Goal: Transaction & Acquisition: Download file/media

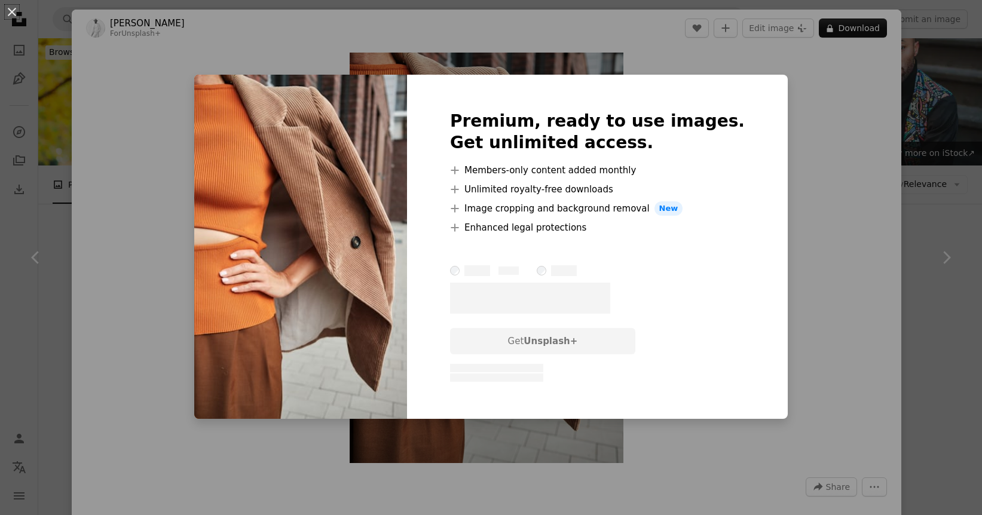
scroll to position [1463, 0]
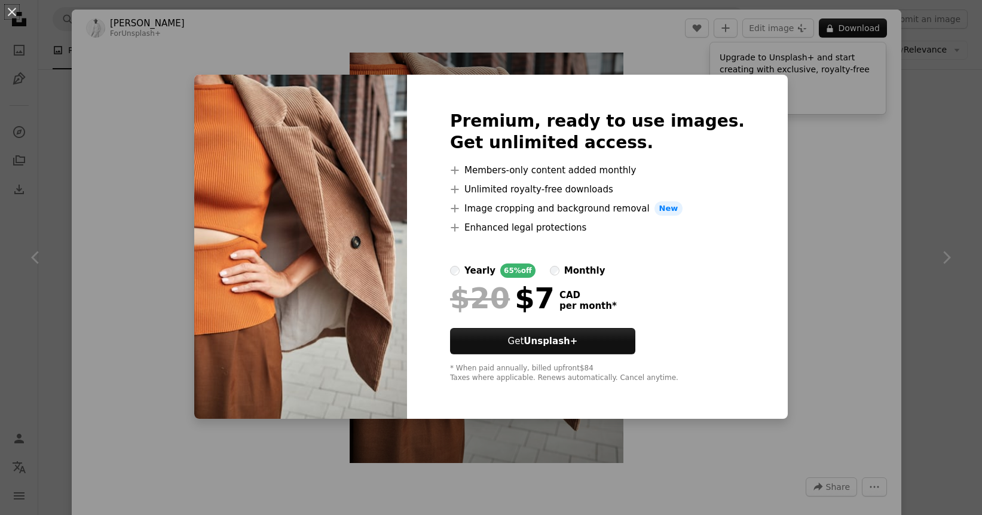
click at [815, 334] on div "An X shape Premium, ready to use images. Get unlimited access. A plus sign Memb…" at bounding box center [491, 257] width 982 height 515
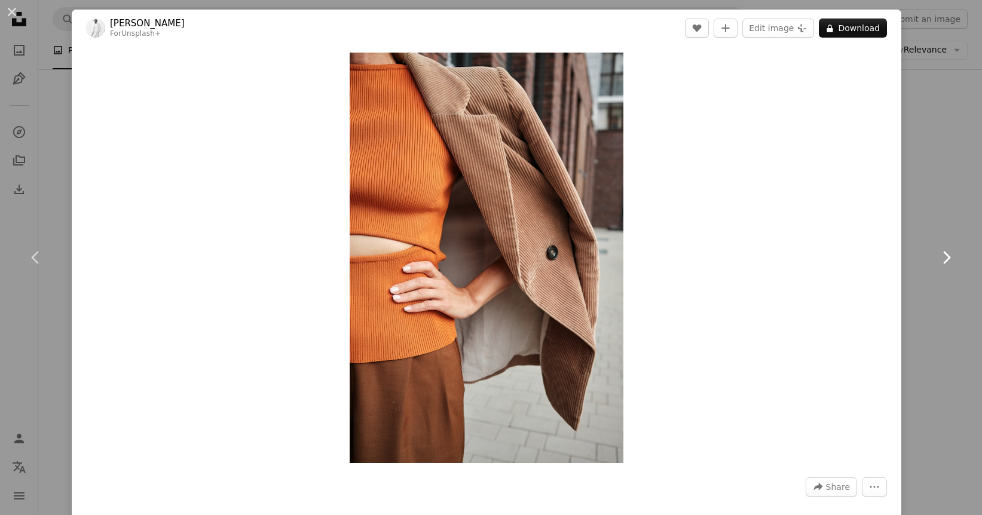
click at [934, 244] on link "Chevron right" at bounding box center [946, 257] width 72 height 115
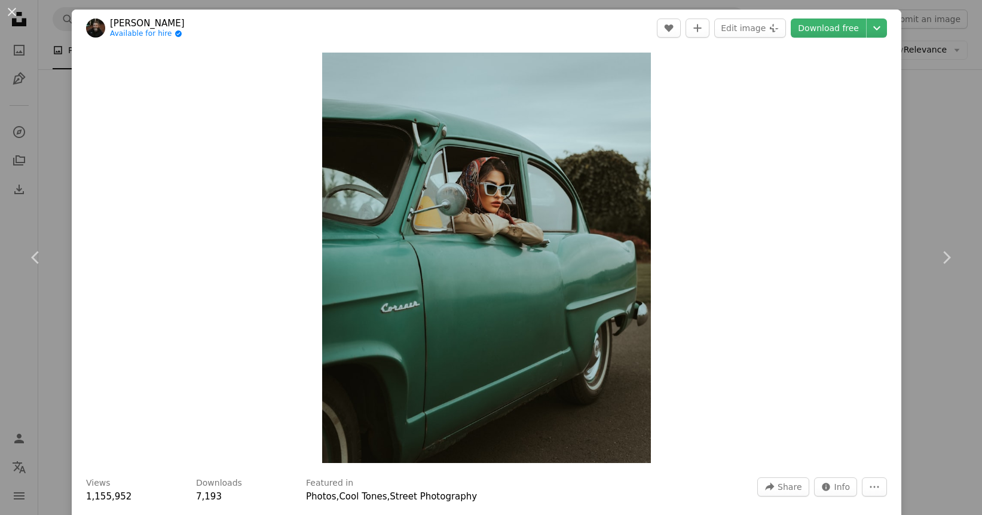
click at [934, 159] on div "An X shape Chevron left Chevron right [PERSON_NAME] Available for hire A checkm…" at bounding box center [491, 257] width 982 height 515
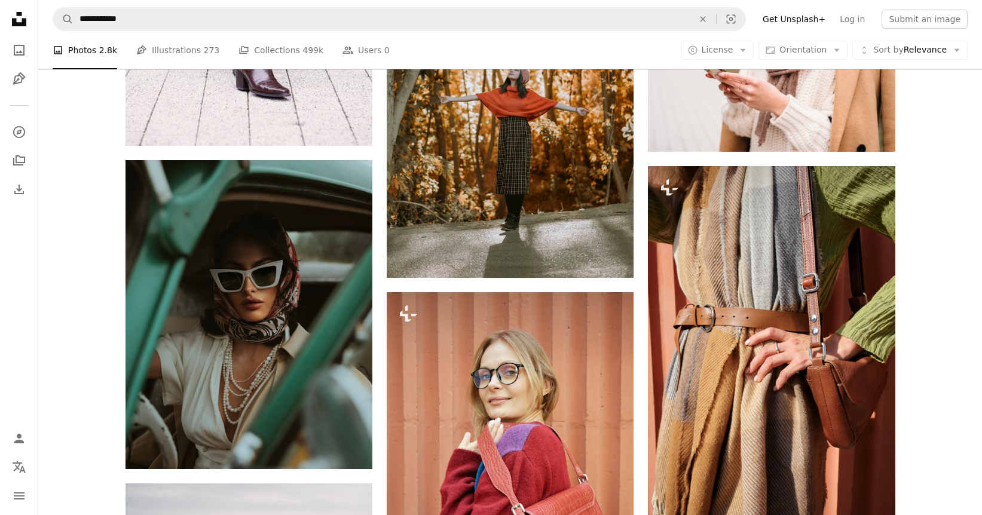
scroll to position [1951, 0]
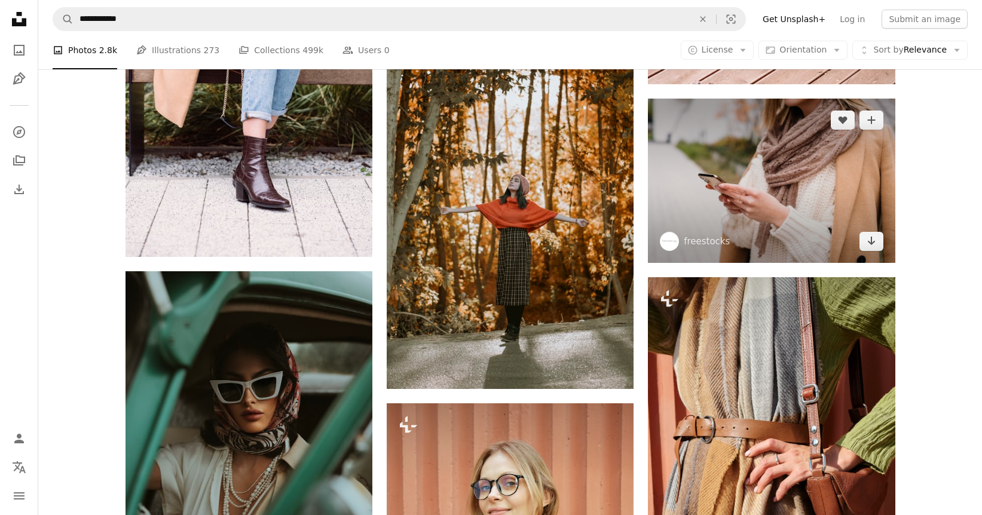
click at [783, 193] on img at bounding box center [771, 181] width 247 height 164
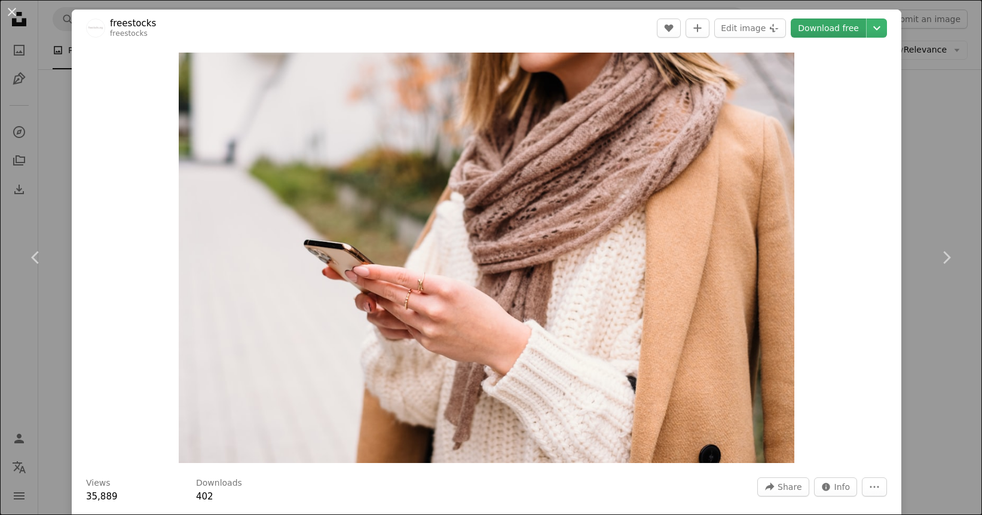
click at [828, 30] on link "Download free" at bounding box center [828, 28] width 75 height 19
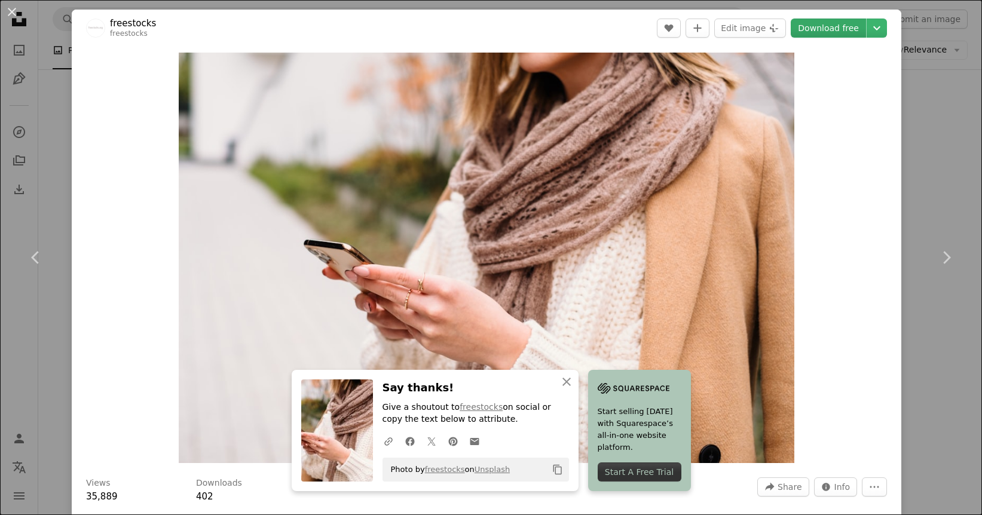
click at [843, 23] on link "Download free" at bounding box center [828, 28] width 75 height 19
click at [65, 148] on div "An X shape Chevron left Chevron right An X shape Close Say thanks! Give a shout…" at bounding box center [491, 257] width 982 height 515
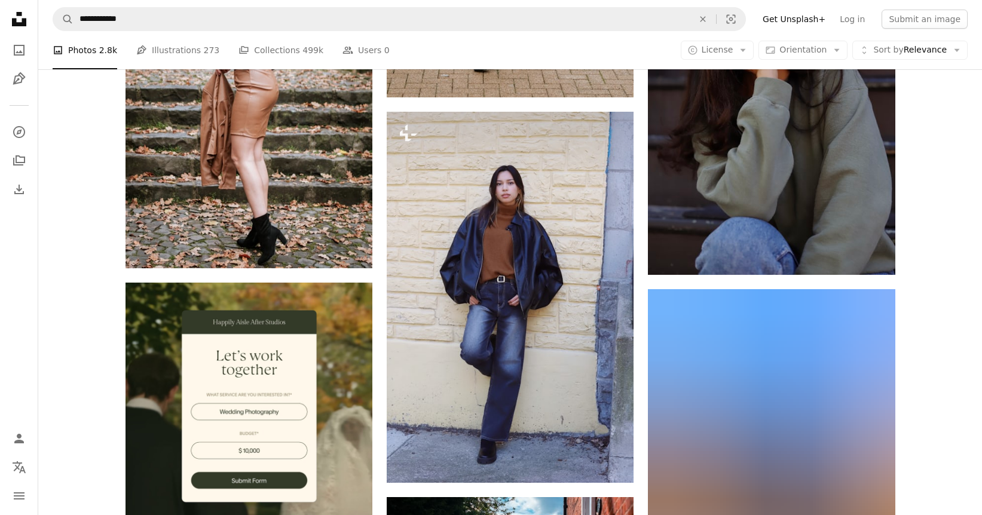
scroll to position [4023, 0]
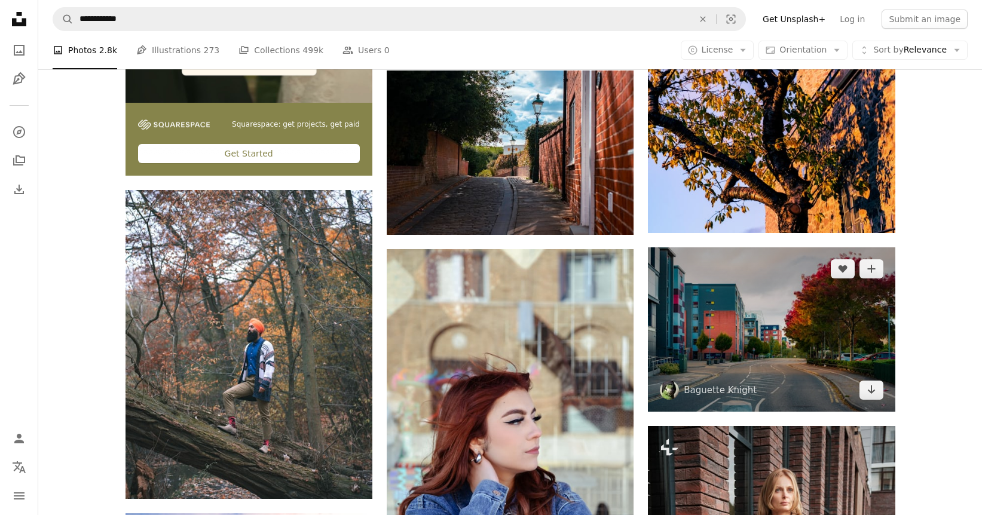
click at [789, 316] on img at bounding box center [771, 329] width 247 height 164
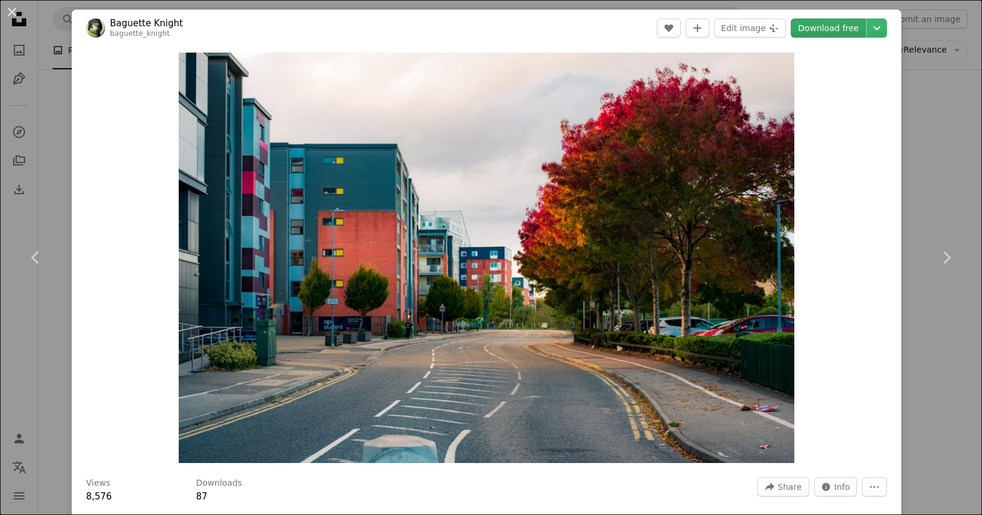
click at [831, 27] on link "Download free" at bounding box center [828, 28] width 75 height 19
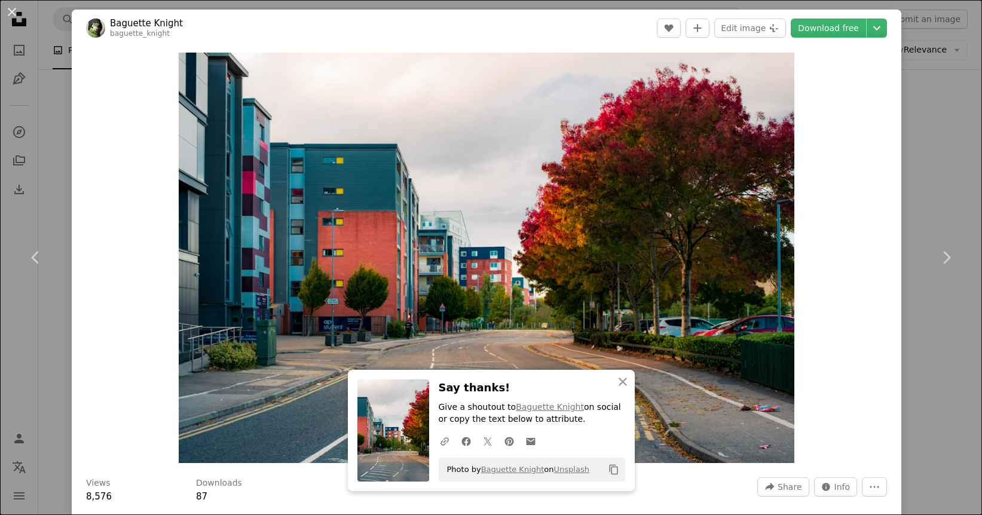
click at [61, 97] on div "An X shape Chevron left Chevron right An X shape Close Say thanks! Give a shout…" at bounding box center [491, 257] width 982 height 515
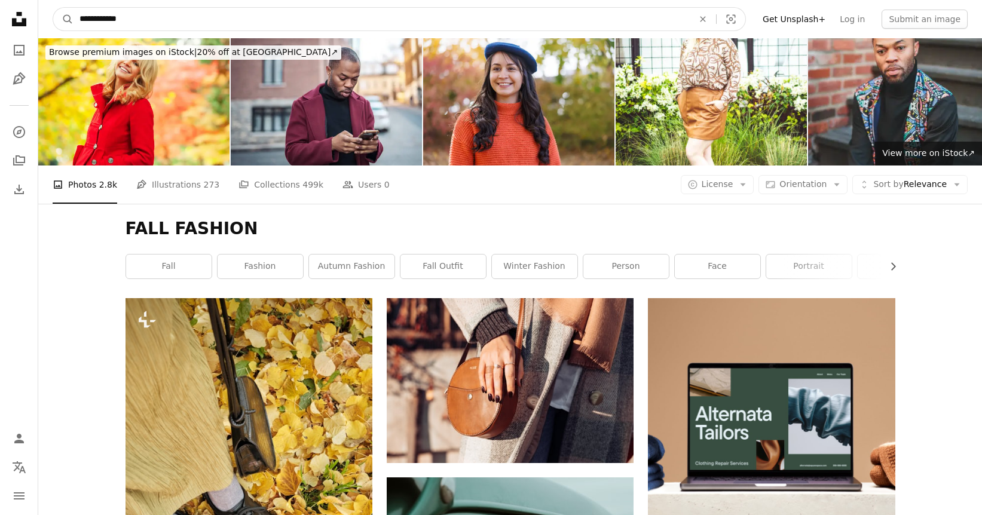
drag, startPoint x: 173, startPoint y: 22, endPoint x: 107, endPoint y: 19, distance: 65.8
click at [107, 19] on input "**********" at bounding box center [382, 19] width 616 height 23
type input "**********"
click button "A magnifying glass" at bounding box center [63, 19] width 20 height 23
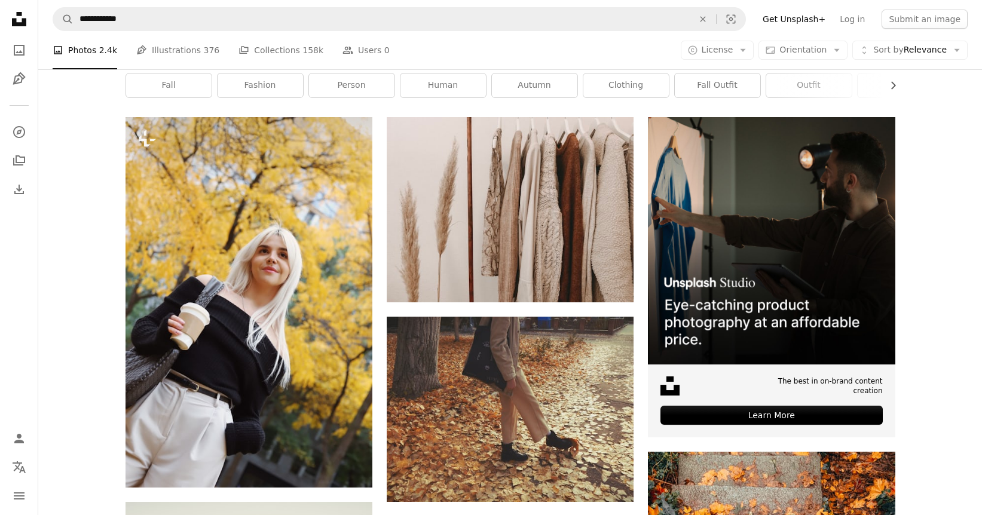
scroll to position [122, 0]
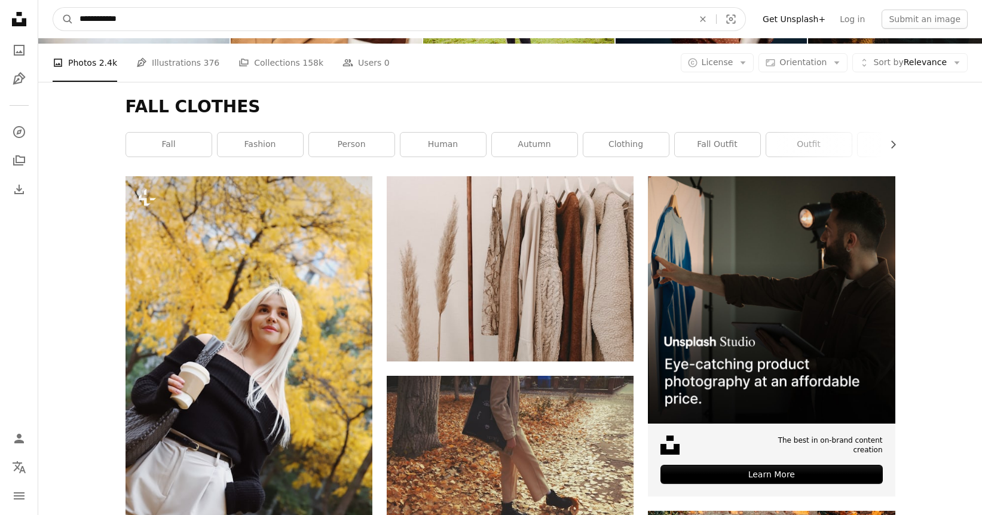
drag, startPoint x: 148, startPoint y: 23, endPoint x: 108, endPoint y: 28, distance: 40.4
click at [108, 28] on input "**********" at bounding box center [382, 19] width 616 height 23
type input "**********"
click at [53, 8] on button "A magnifying glass" at bounding box center [63, 19] width 20 height 23
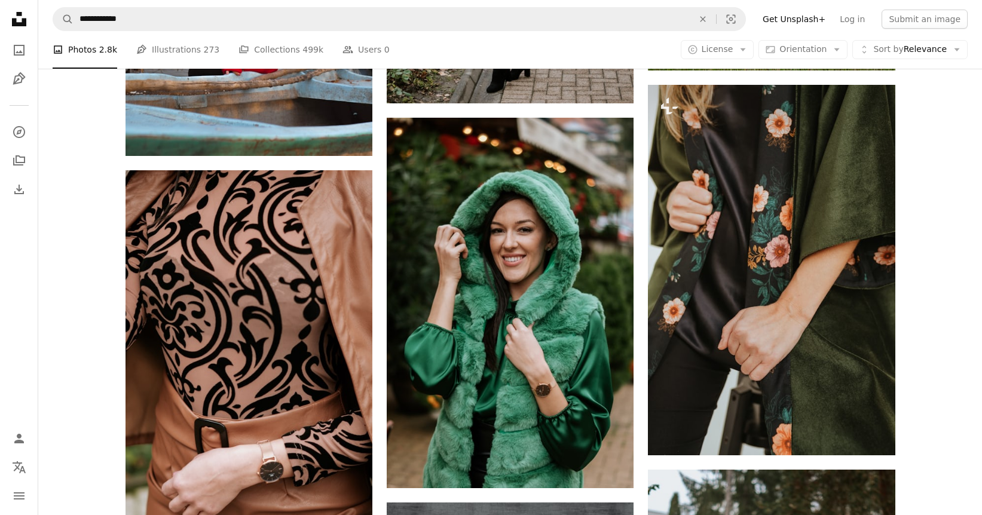
scroll to position [5669, 0]
